Goal: Obtain resource: Download file/media

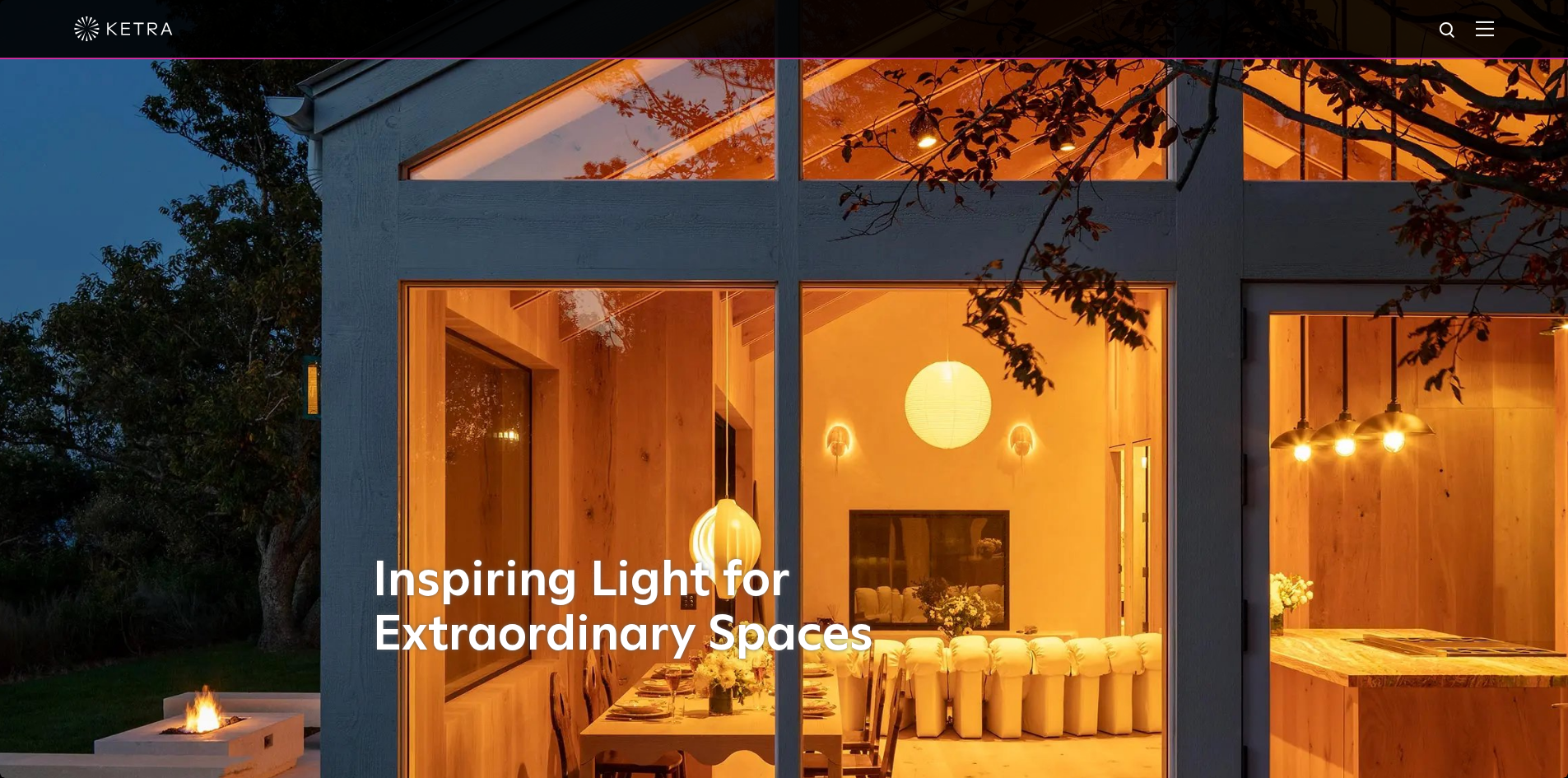
click at [1494, 28] on img at bounding box center [1485, 28] width 18 height 15
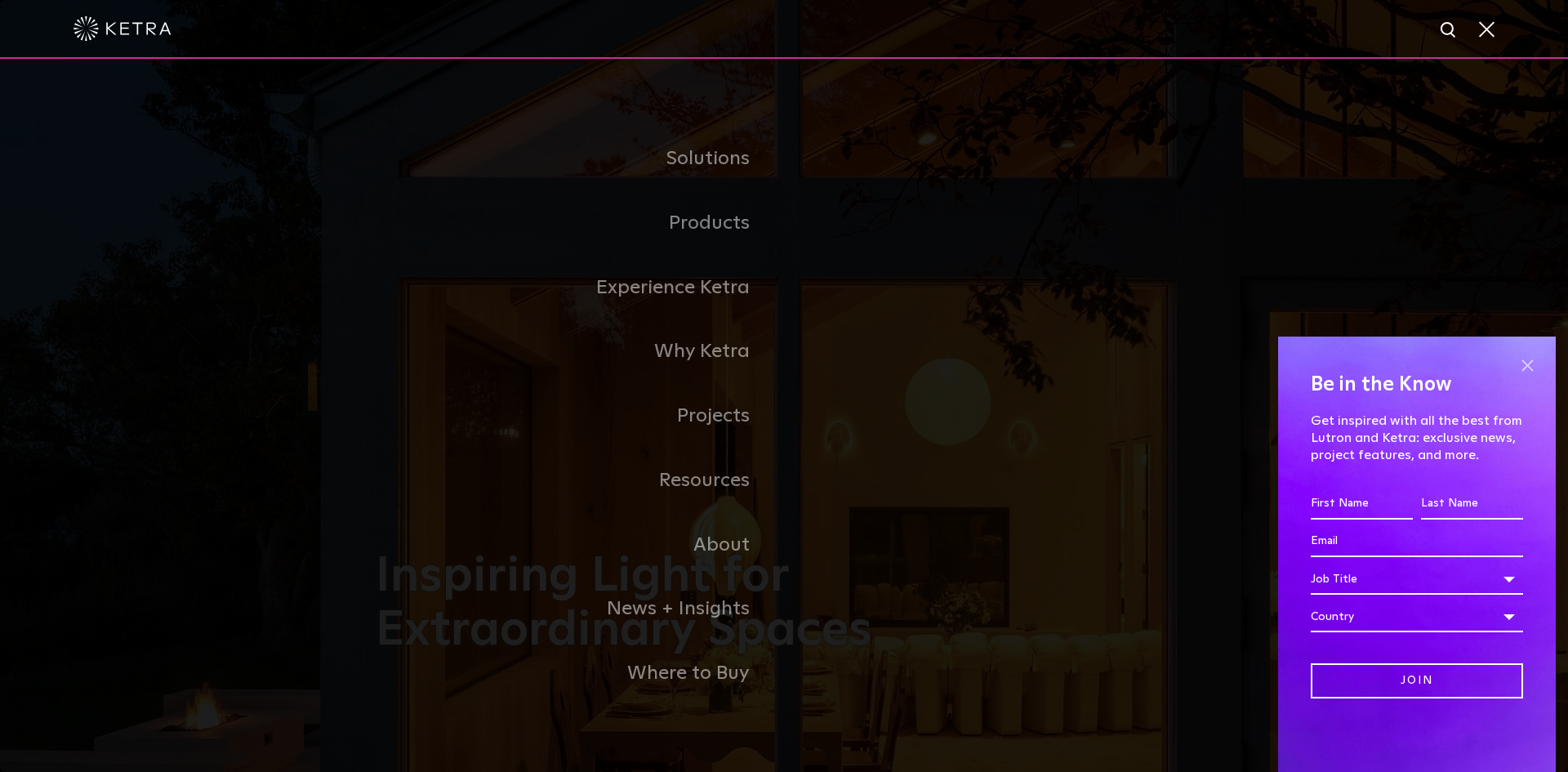
click at [1526, 365] on span at bounding box center [1527, 365] width 25 height 25
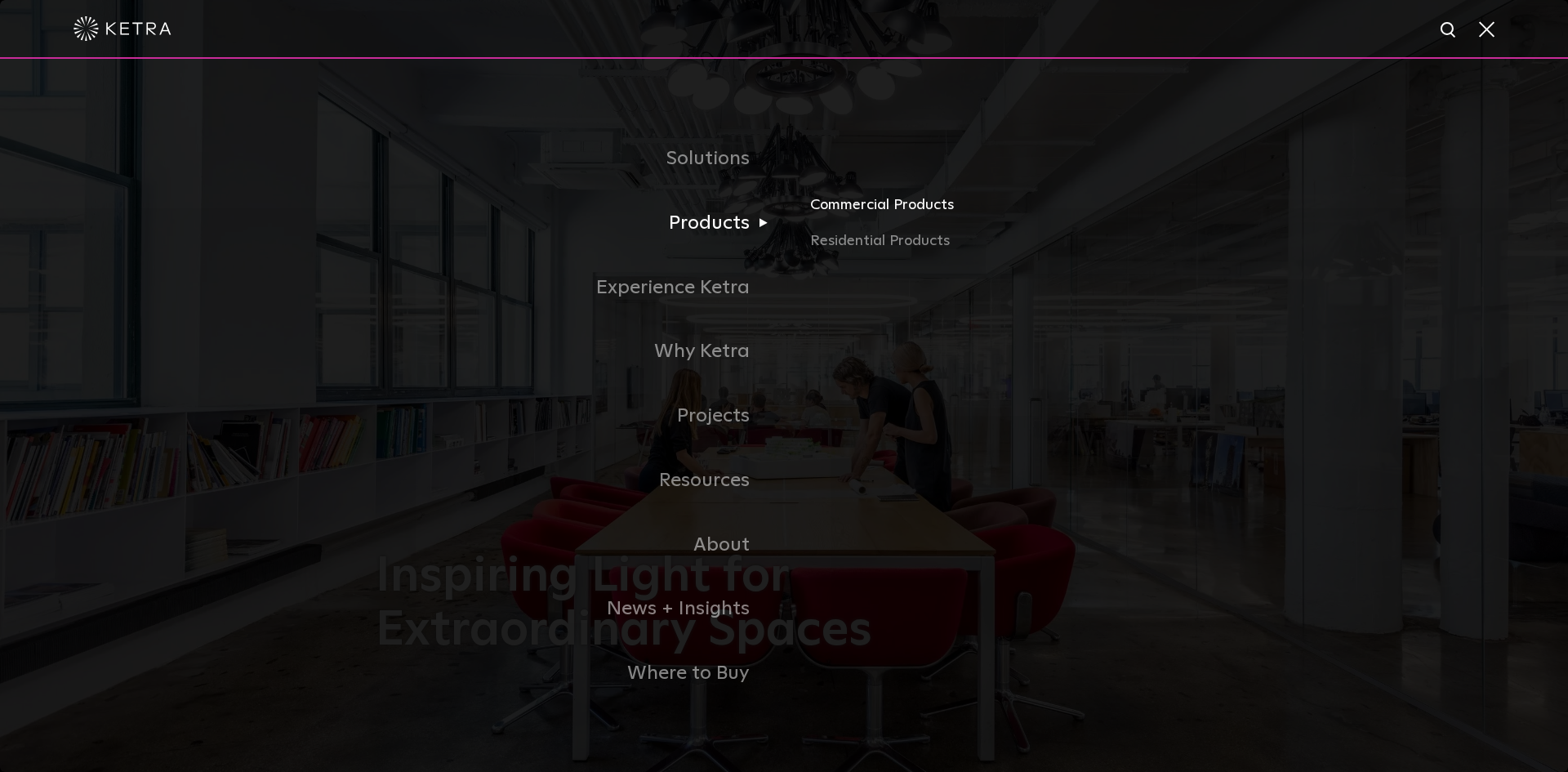
click at [860, 206] on link "Commercial Products" at bounding box center [1001, 211] width 382 height 36
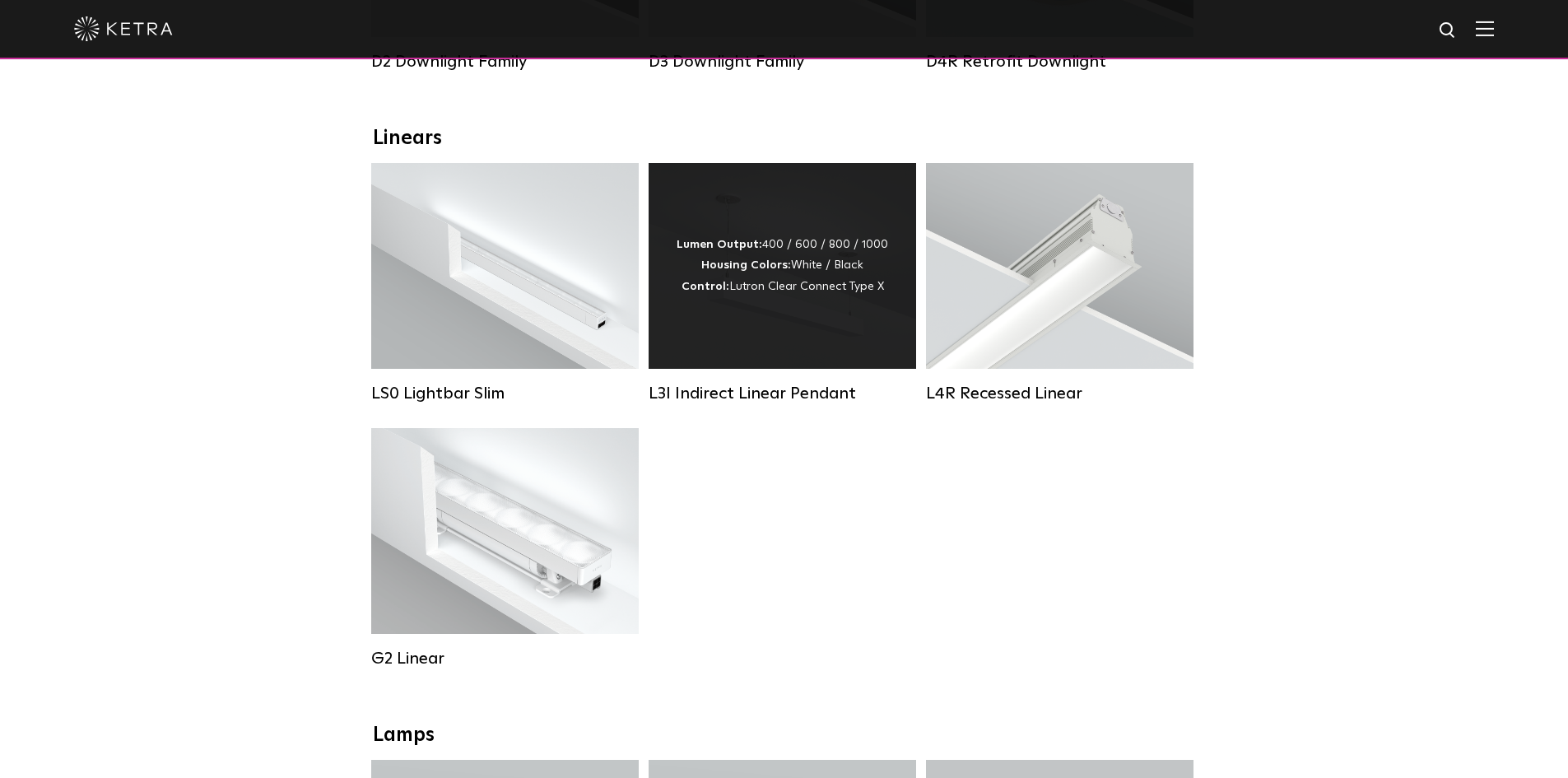
scroll to position [577, 0]
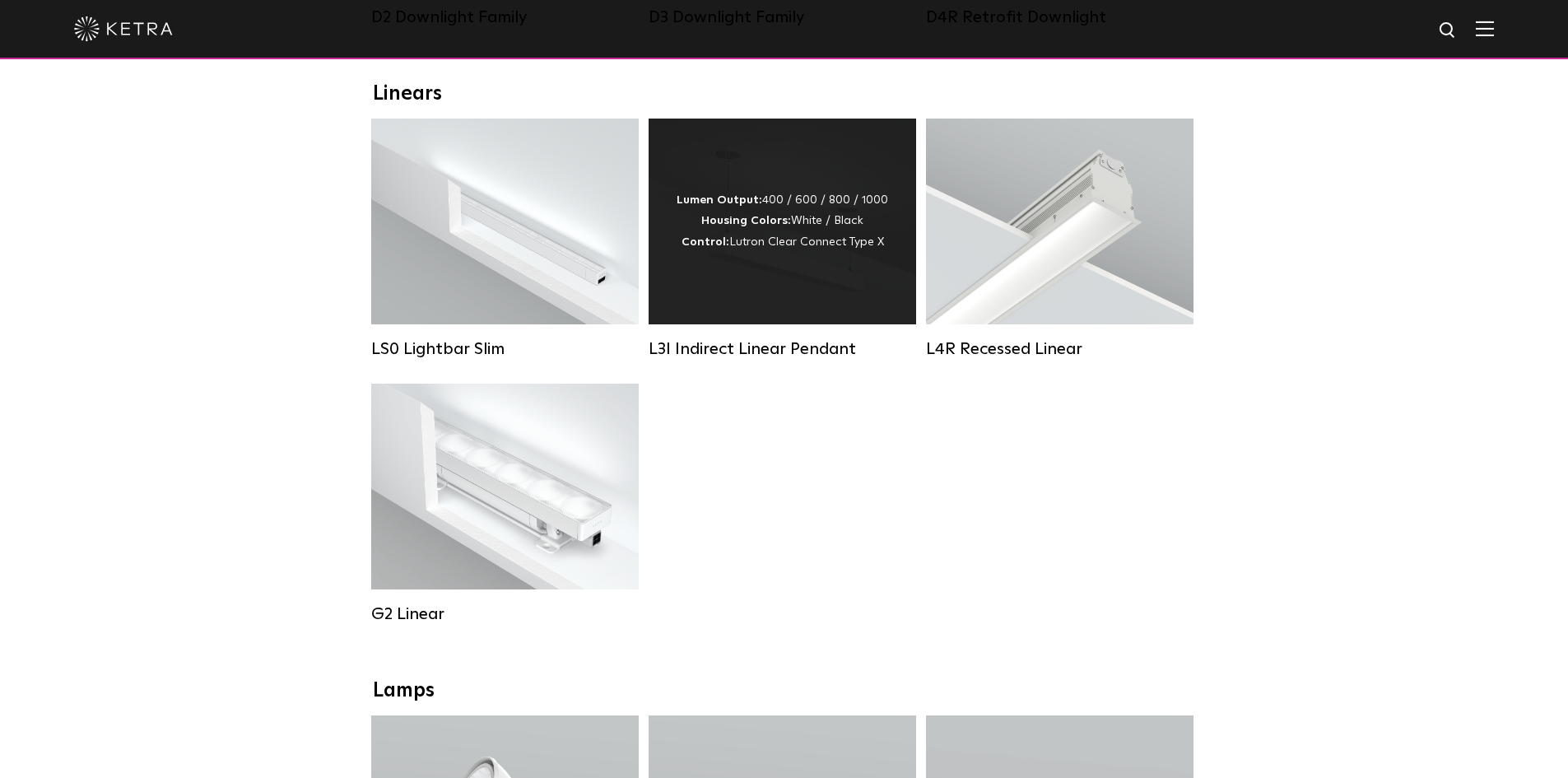
click at [715, 359] on div "L3I Indirect Linear Pendant" at bounding box center [782, 349] width 268 height 20
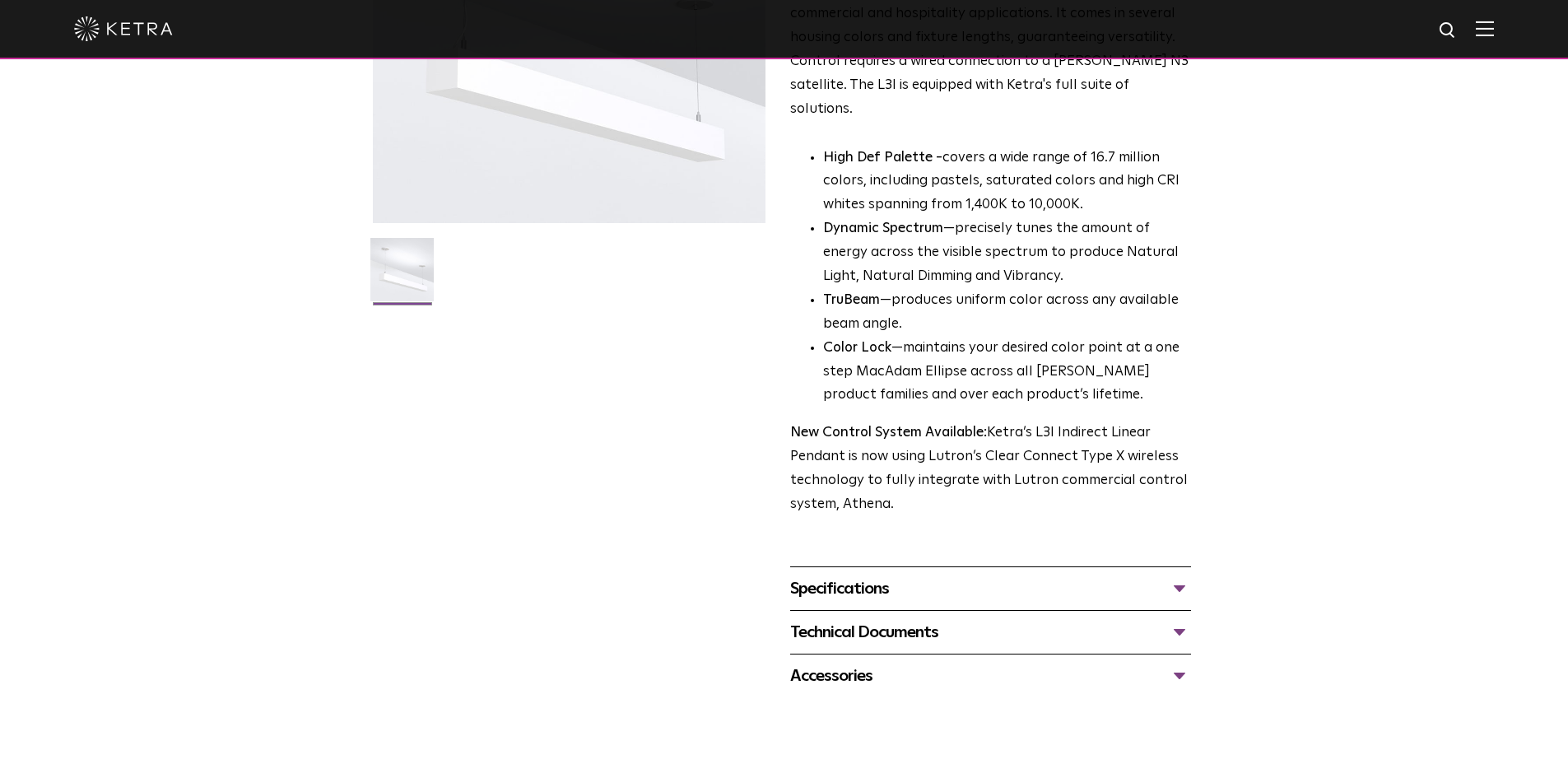
scroll to position [329, 0]
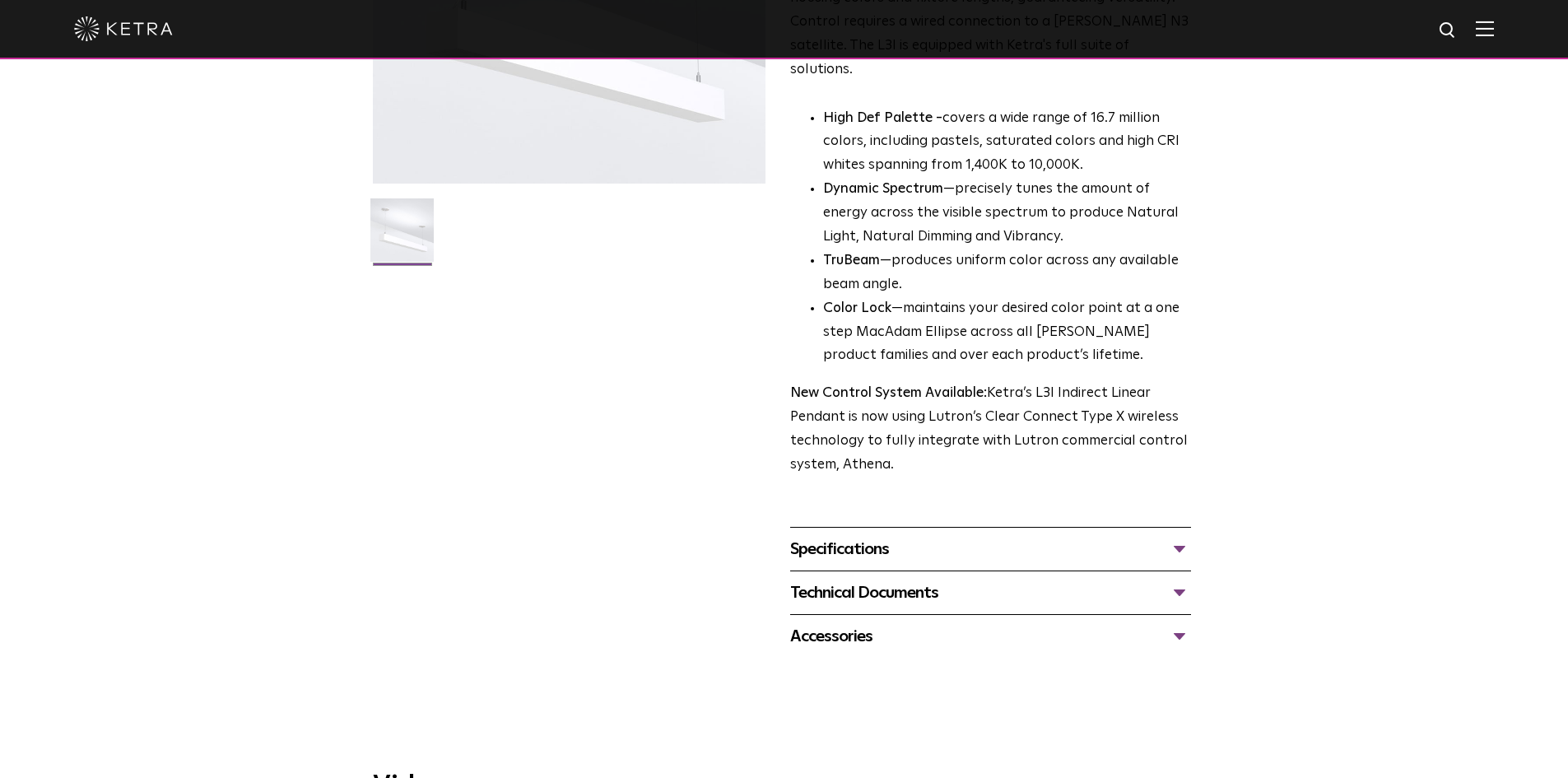
click at [1174, 536] on div "Specifications" at bounding box center [991, 549] width 401 height 26
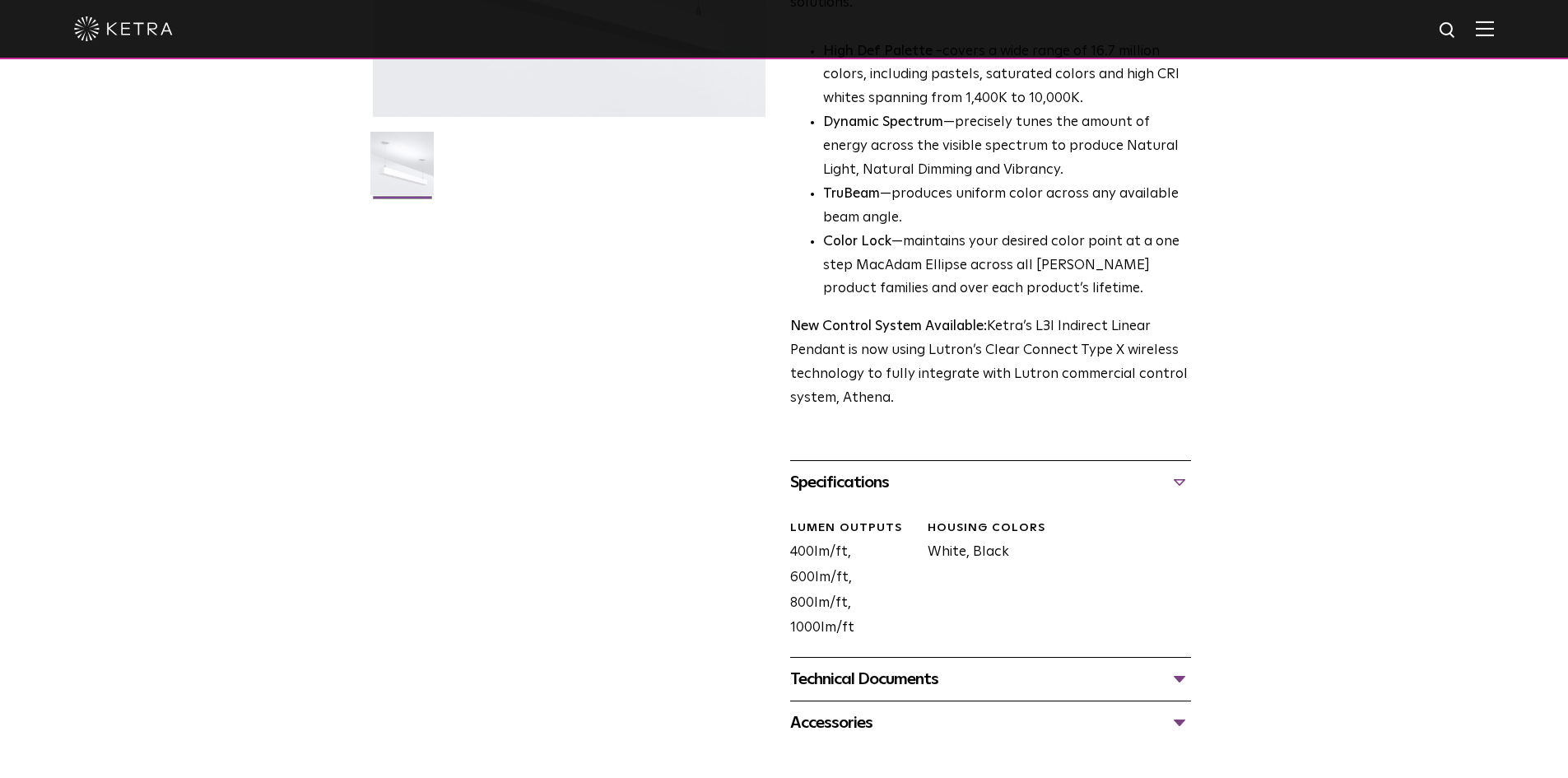
scroll to position [494, 0]
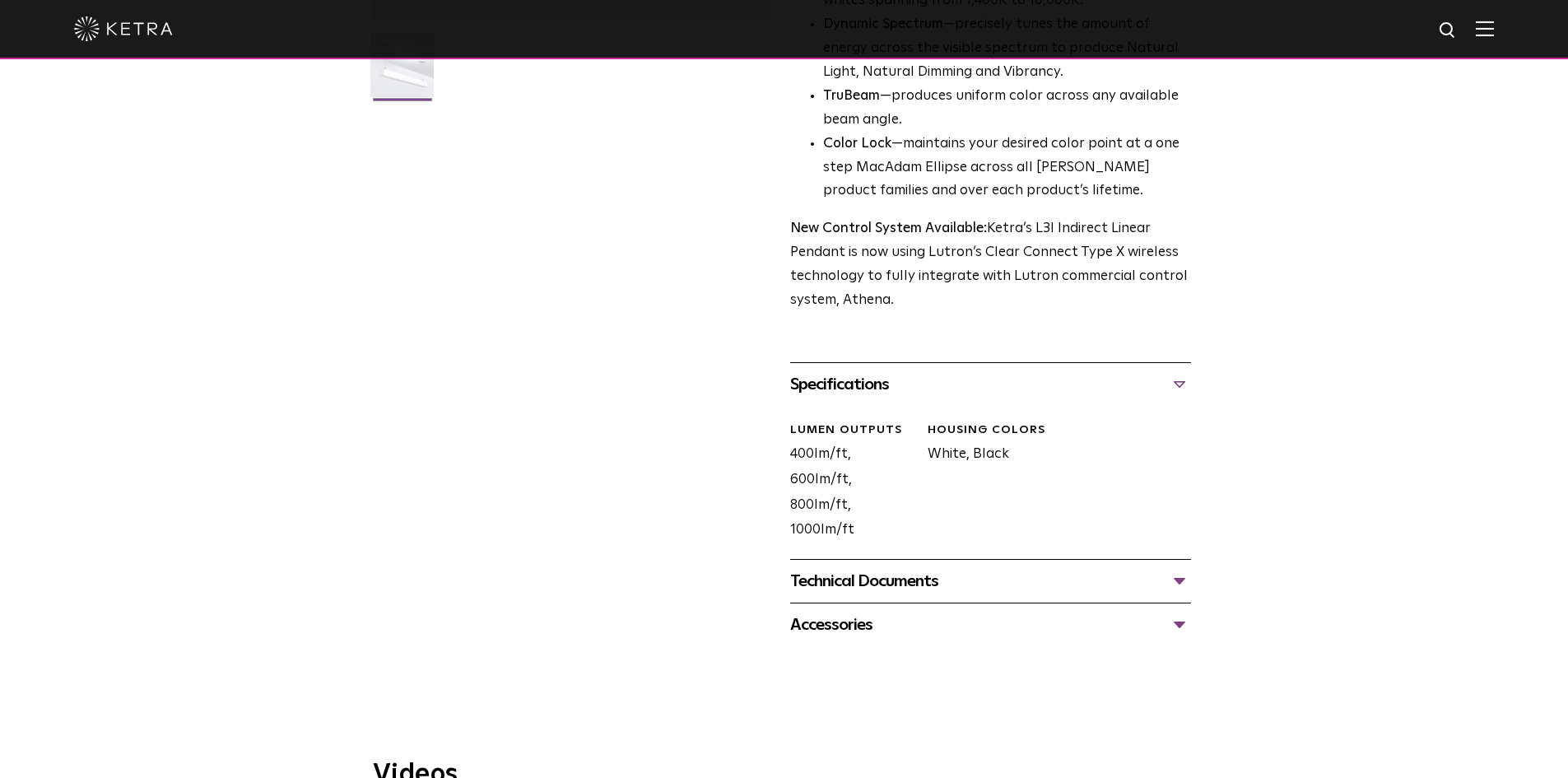
click at [869, 569] on div "Technical Documents" at bounding box center [991, 581] width 401 height 26
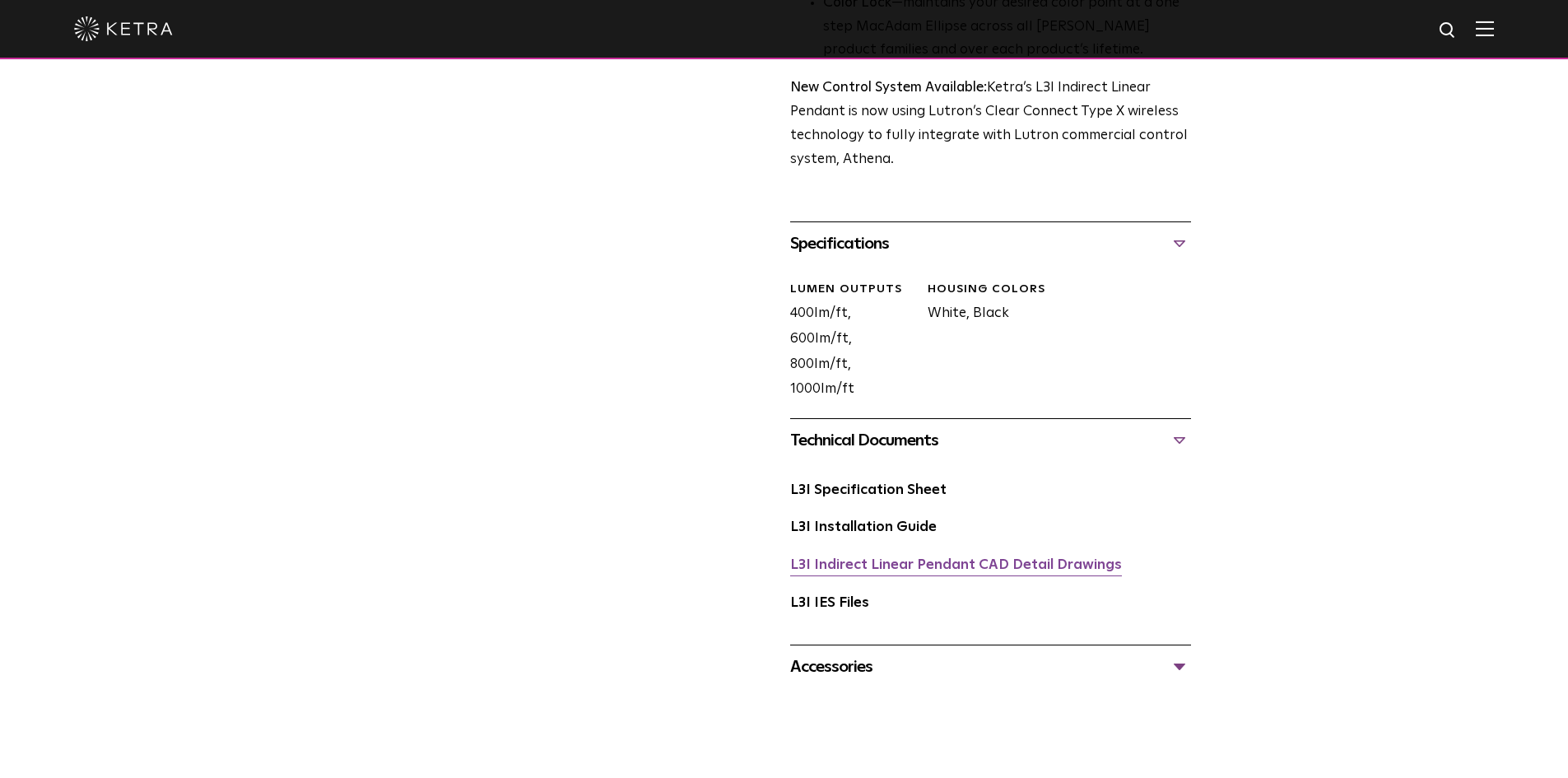
scroll to position [659, 0]
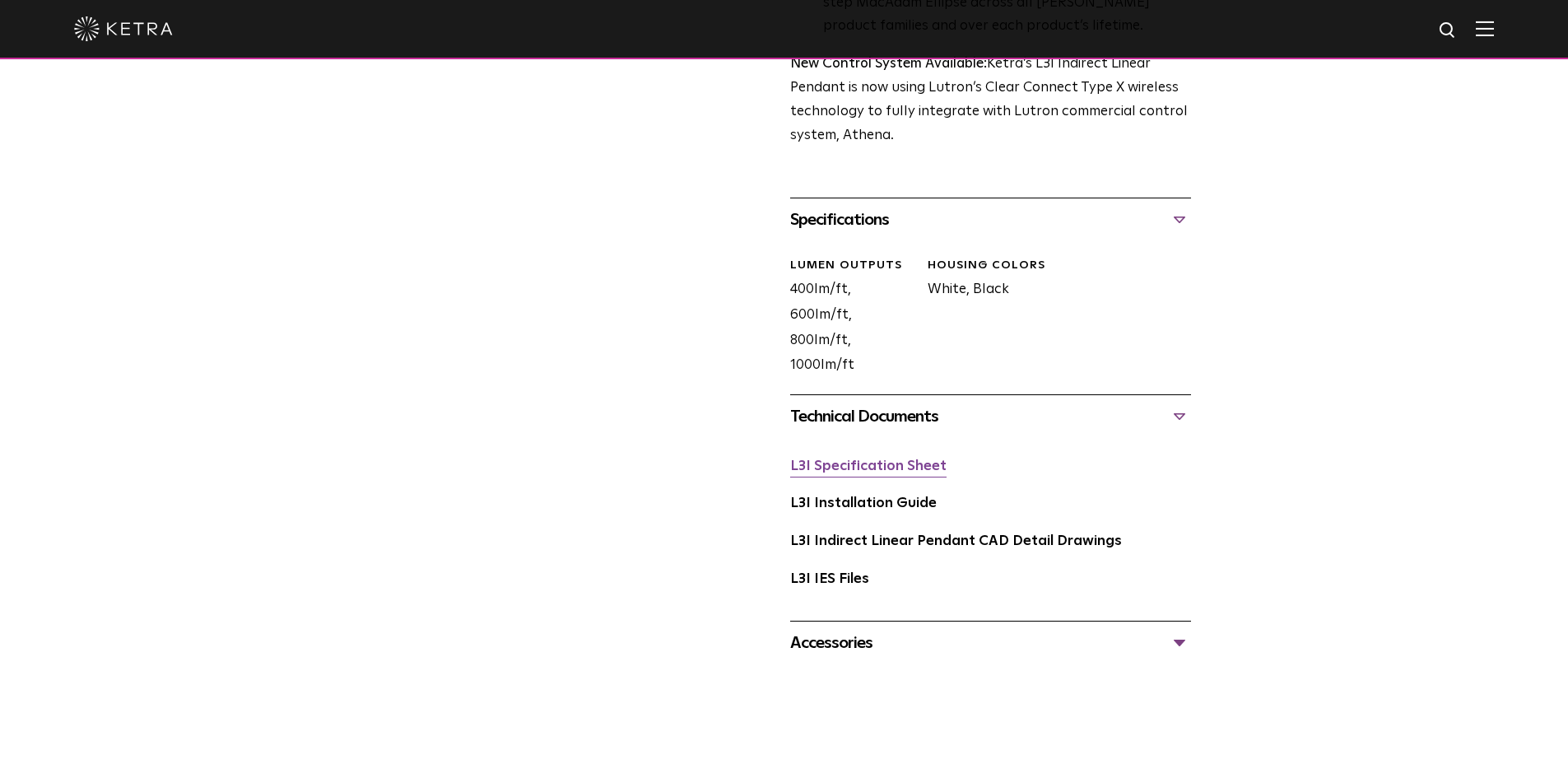
click at [856, 459] on link "L3I Specification Sheet" at bounding box center [868, 466] width 157 height 14
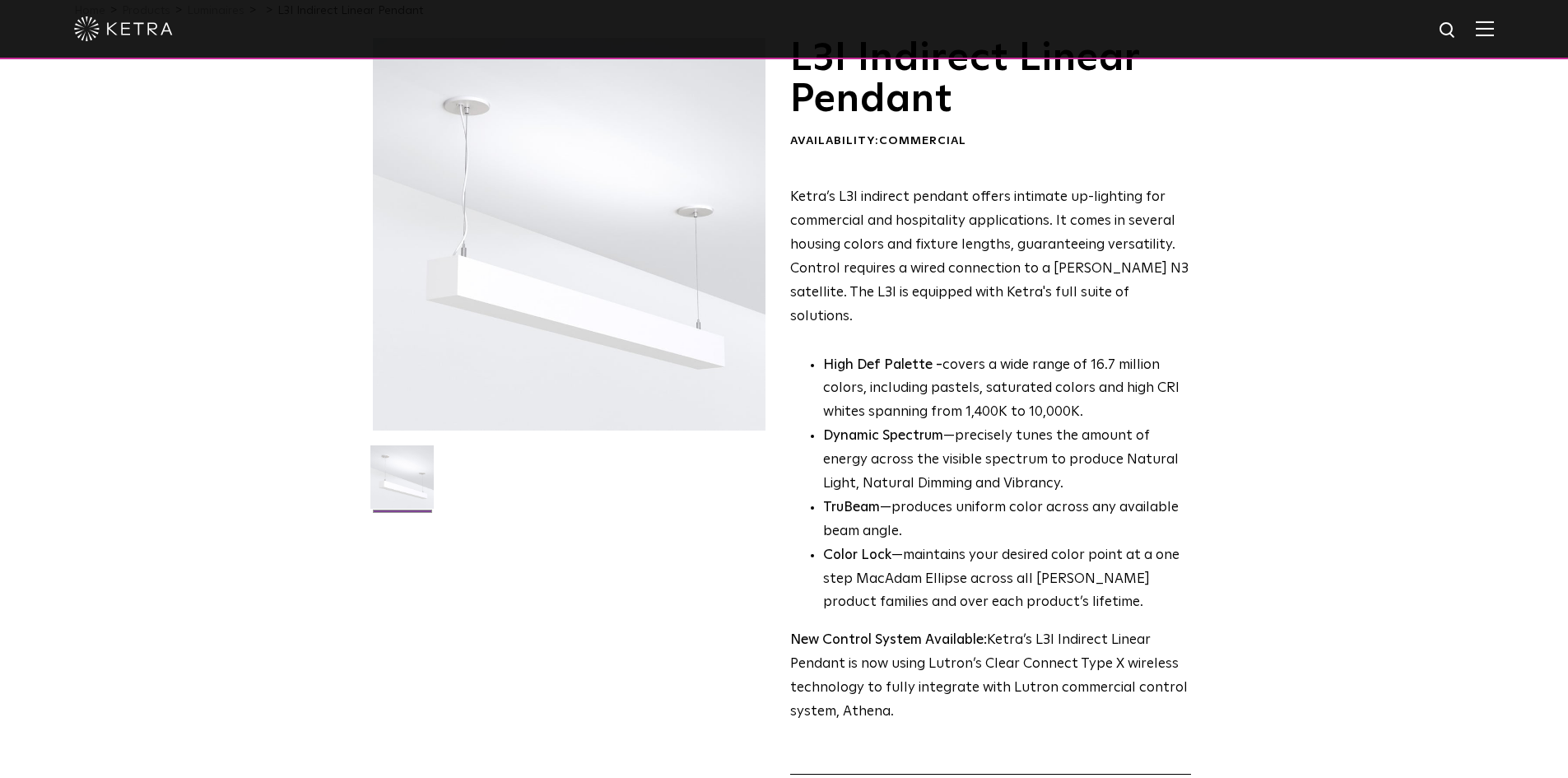
scroll to position [0, 0]
